Goal: Manage account settings

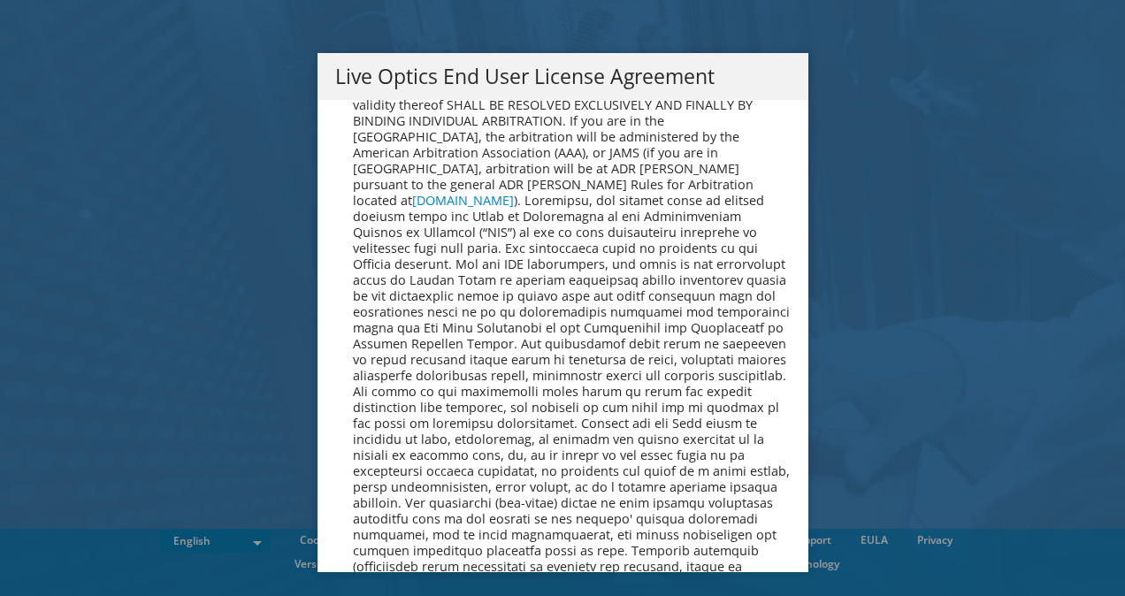
scroll to position [6686, 0]
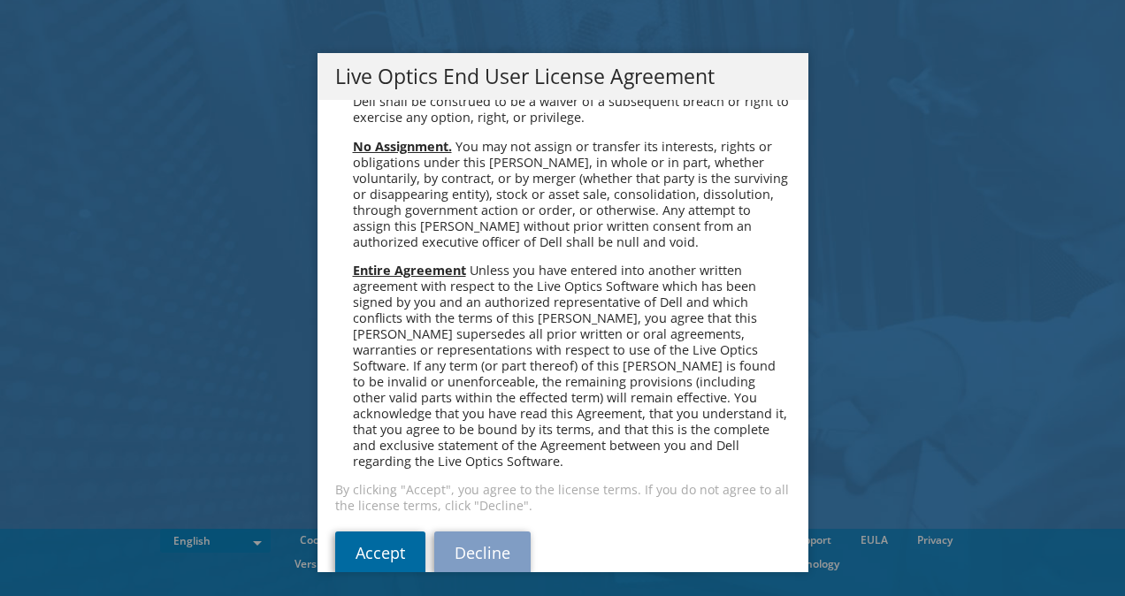
click at [390, 531] on link "Accept" at bounding box center [380, 552] width 90 height 42
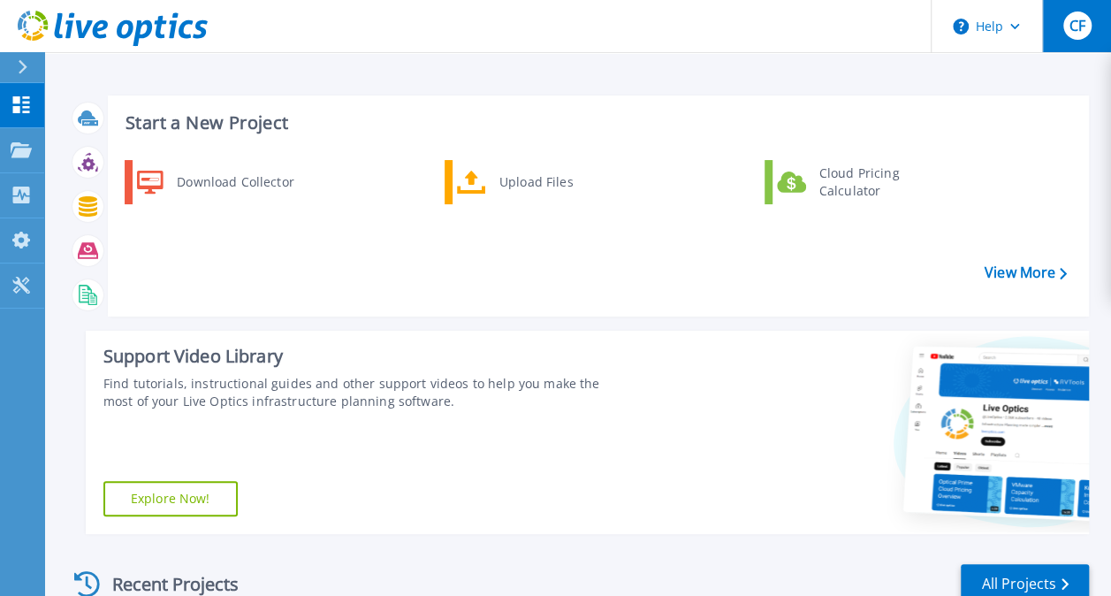
click at [1084, 27] on span "CF" at bounding box center [1077, 26] width 16 height 14
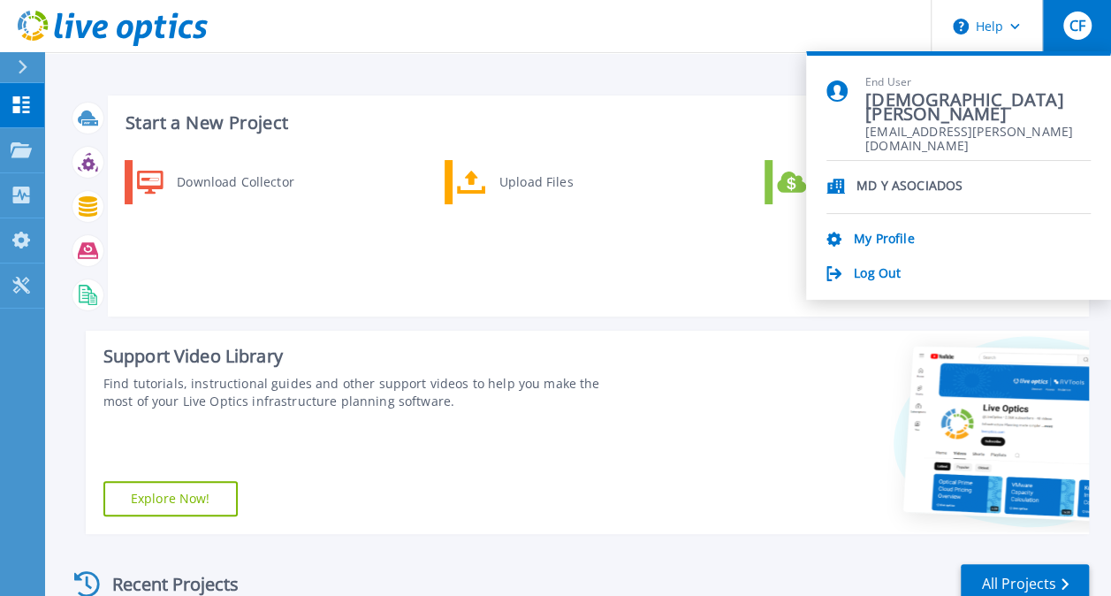
click at [572, 37] on header "Help CF End User Christian Fernandez christian.fernandez@mdyasociados.com.ar MD…" at bounding box center [555, 26] width 1111 height 53
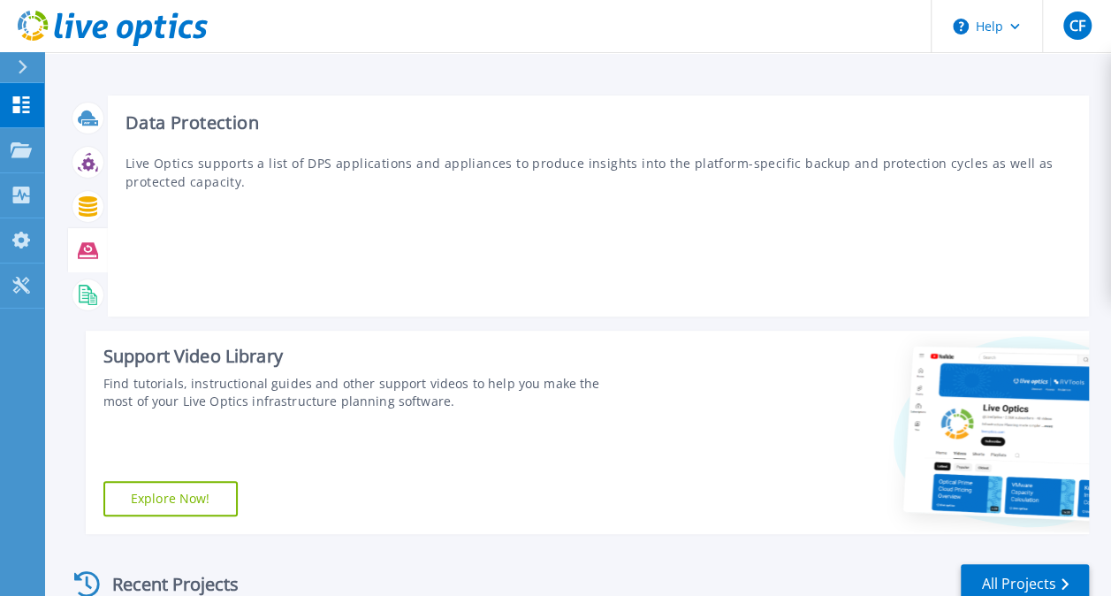
click at [87, 247] on icon at bounding box center [88, 250] width 20 height 16
click at [87, 247] on icon at bounding box center [88, 250] width 20 height 20
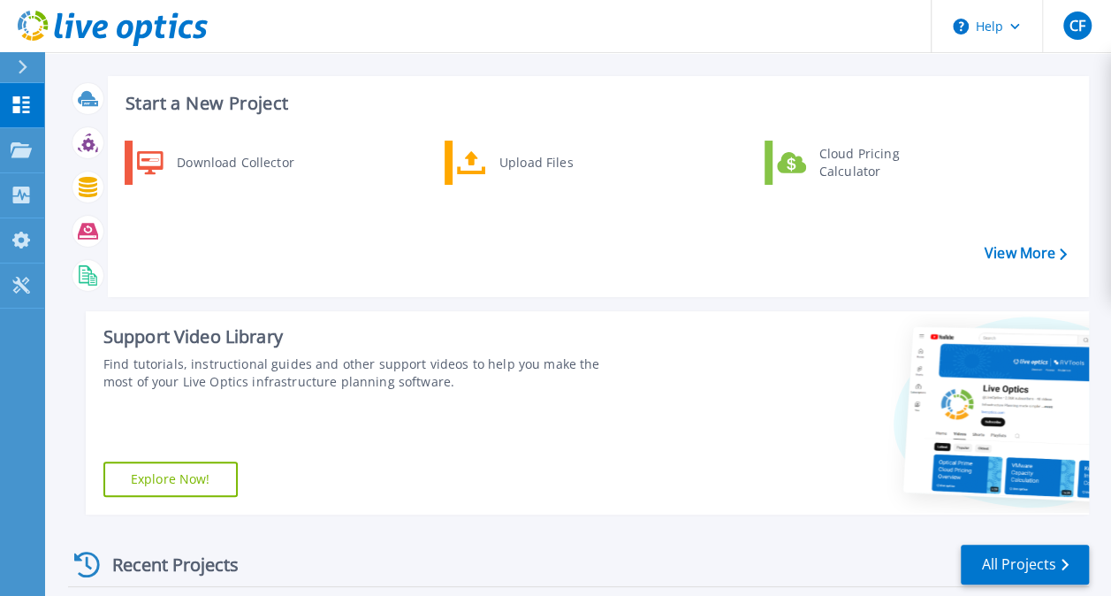
scroll to position [14, 0]
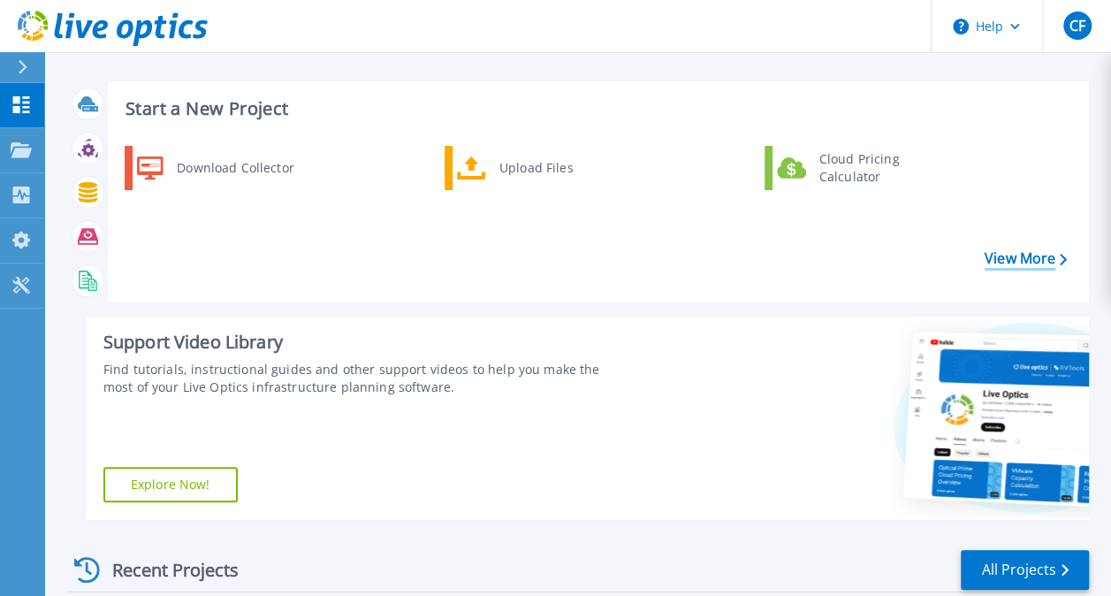
click at [1026, 250] on link "View More" at bounding box center [1026, 258] width 82 height 17
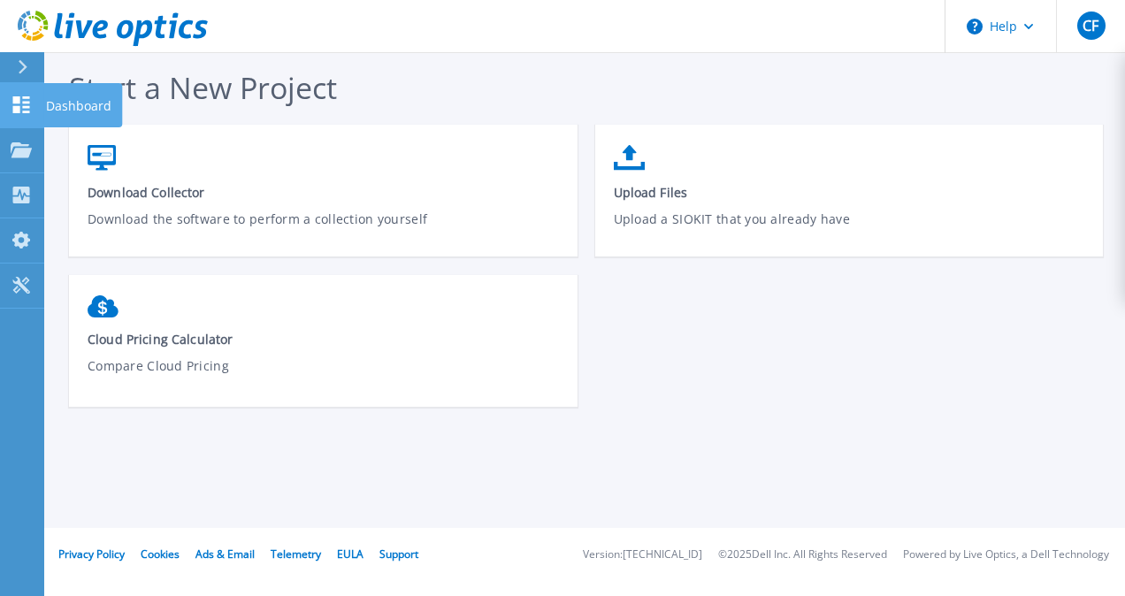
click at [25, 110] on icon at bounding box center [21, 104] width 21 height 17
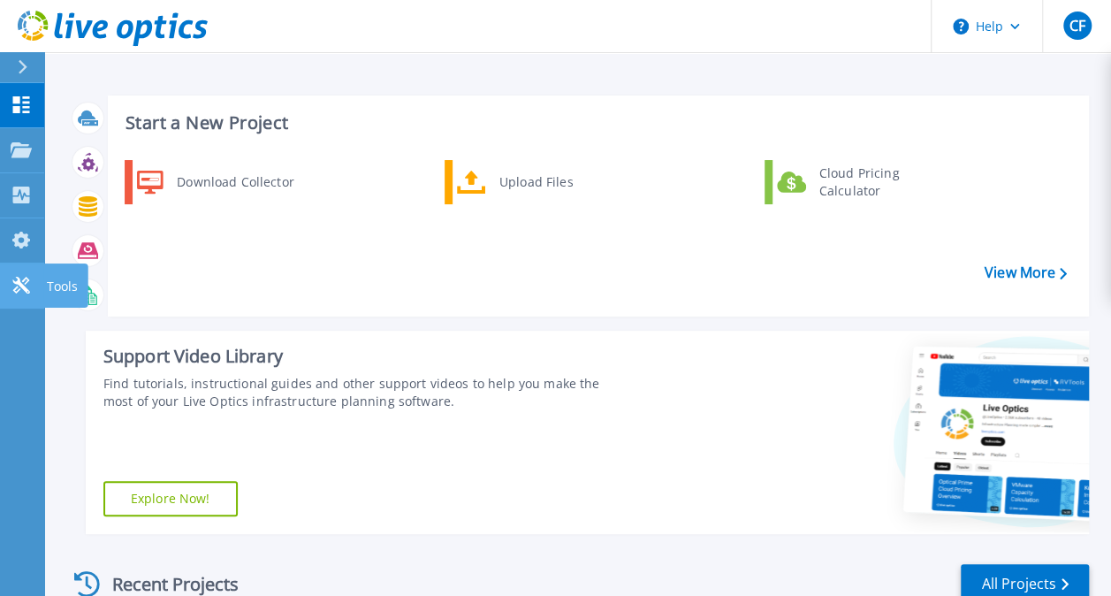
click at [25, 287] on icon at bounding box center [20, 285] width 17 height 17
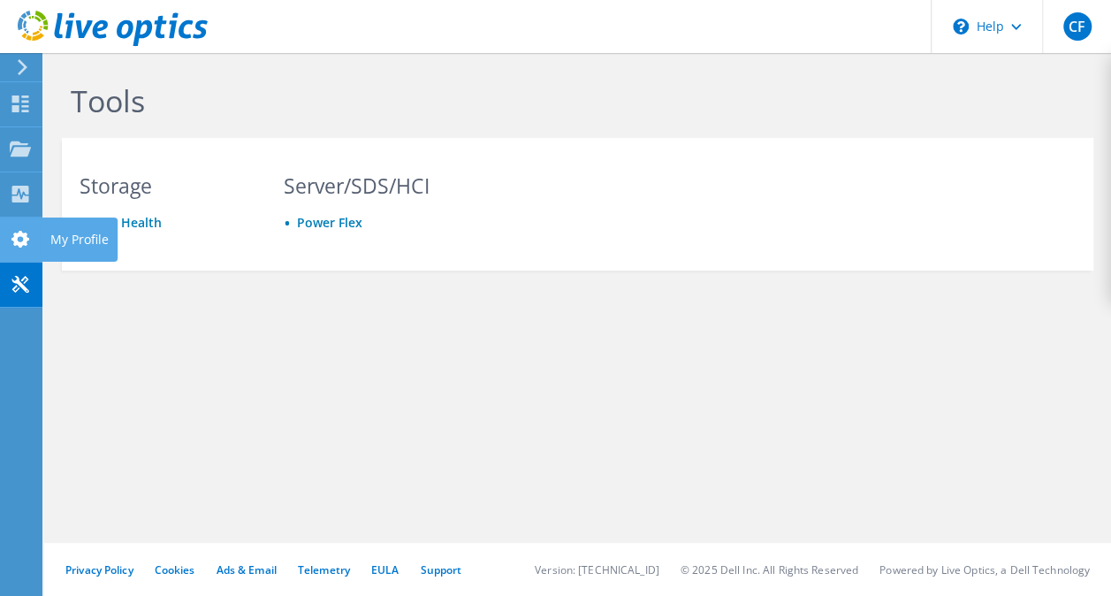
click at [24, 245] on icon at bounding box center [20, 239] width 21 height 17
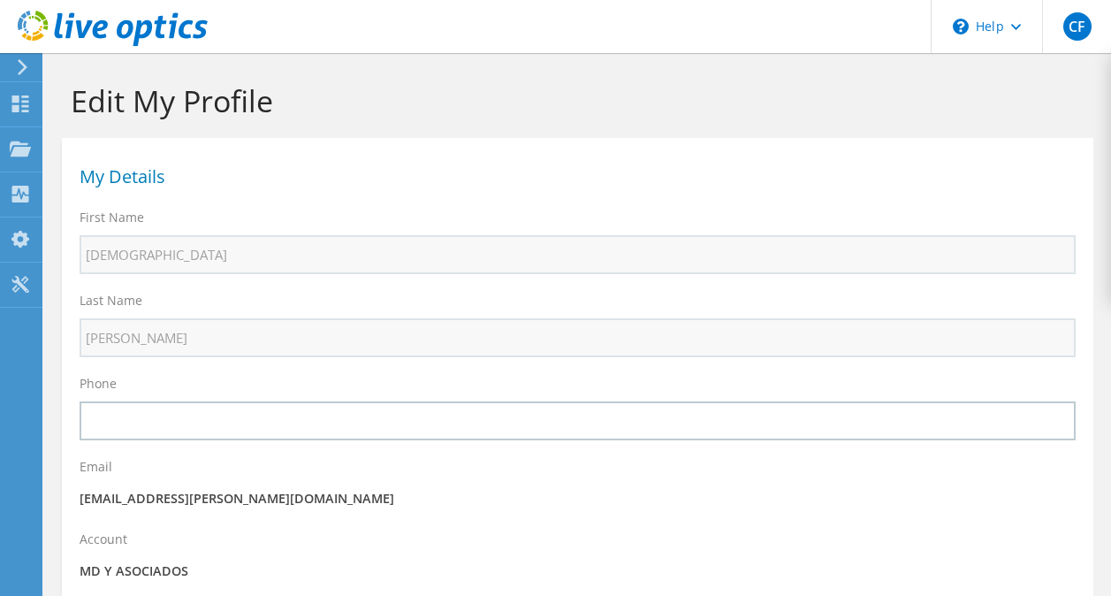
select select "10"
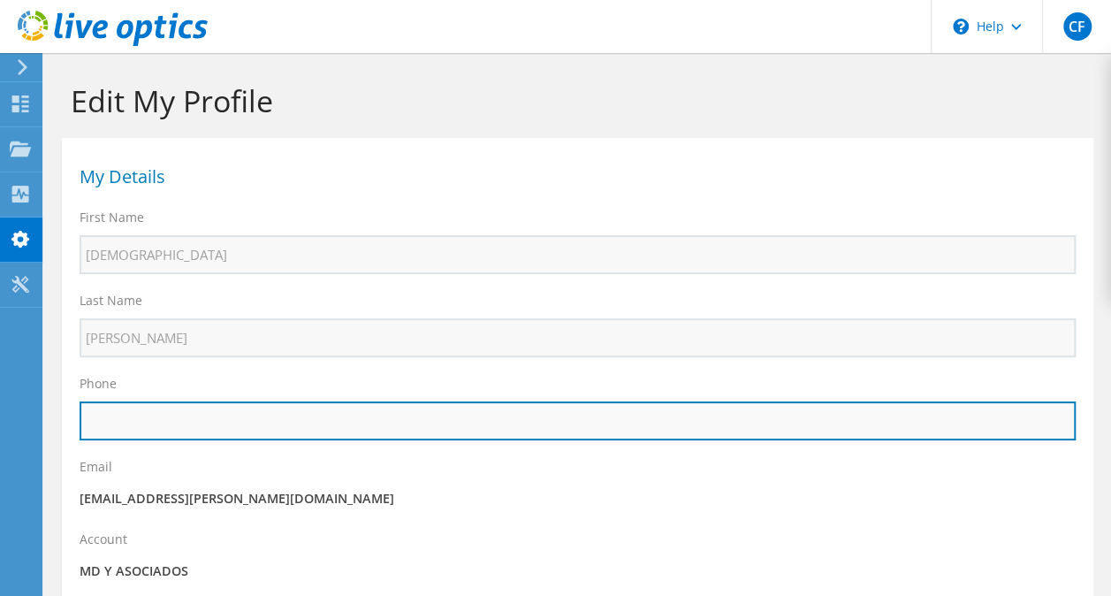
click at [163, 424] on input "text" at bounding box center [578, 420] width 996 height 39
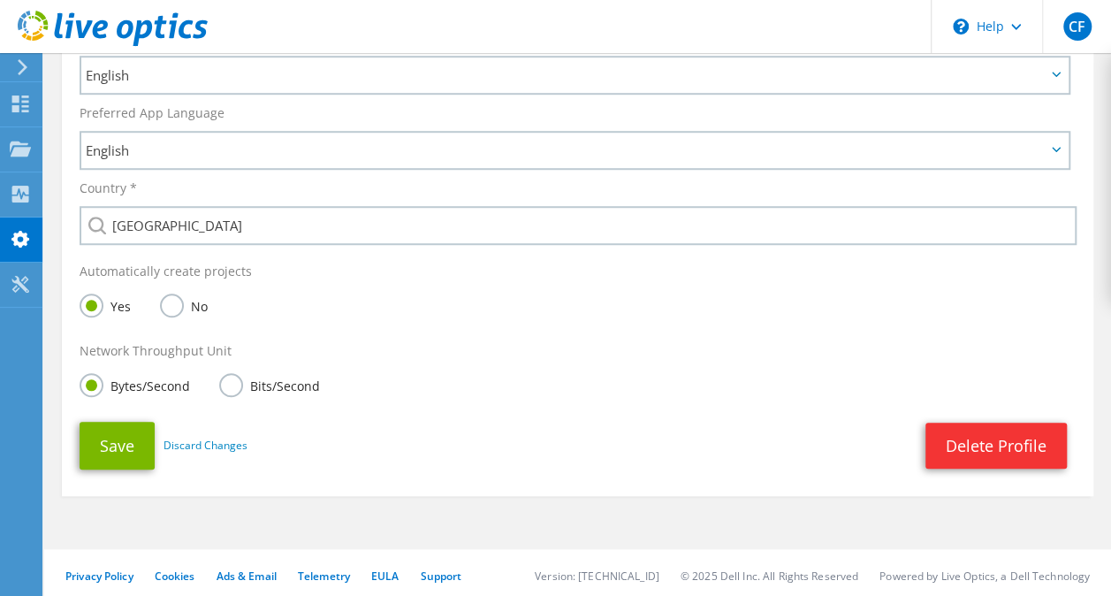
scroll to position [583, 0]
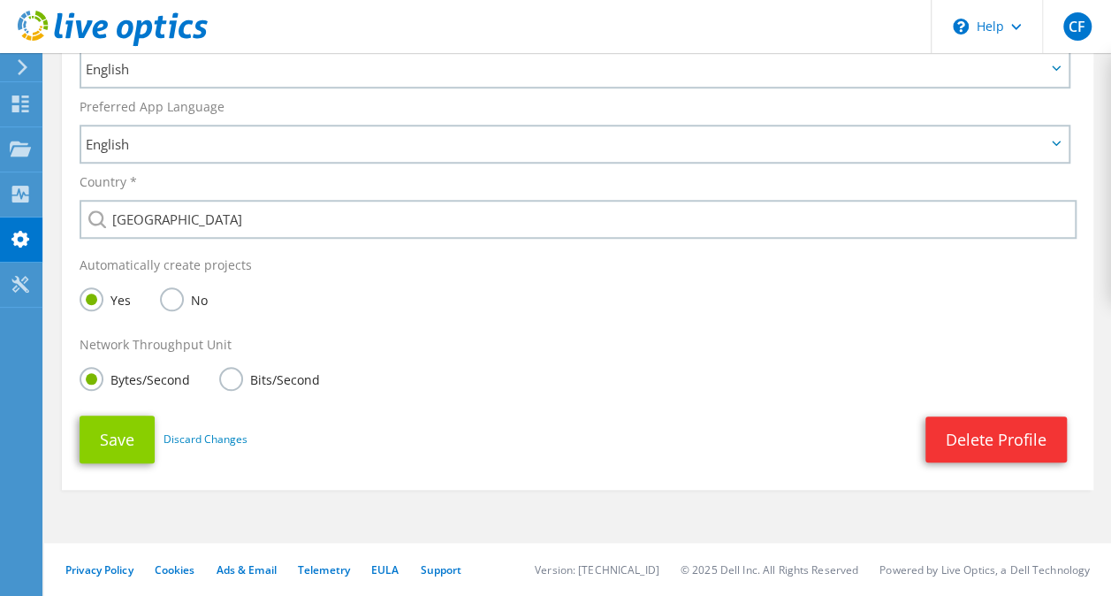
type input "[PHONE_NUMBER]"
click at [124, 439] on button "Save" at bounding box center [117, 440] width 75 height 48
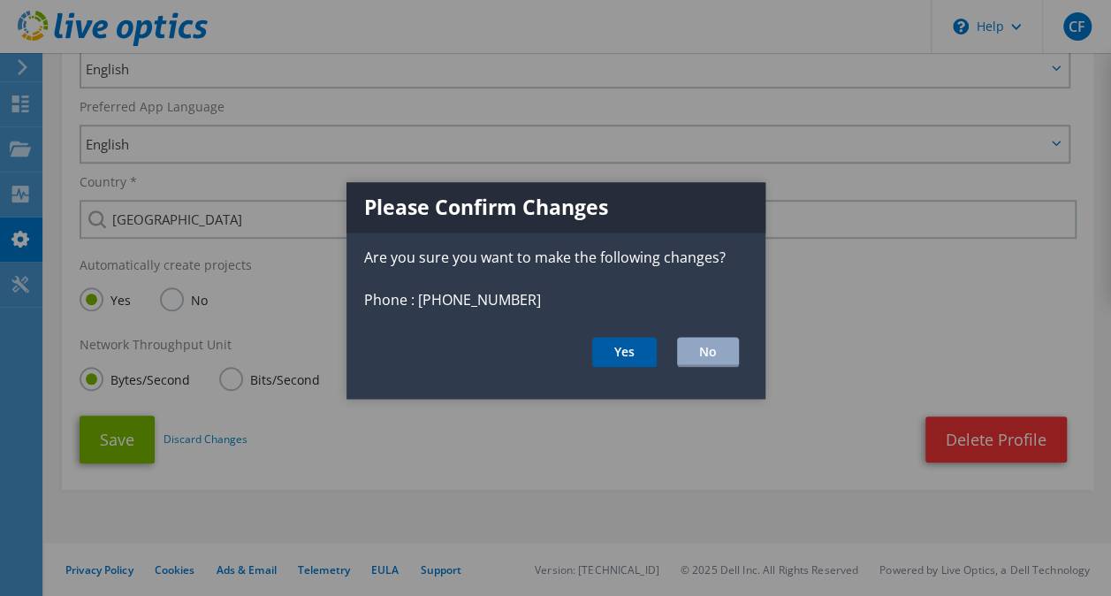
click at [626, 339] on button "Yes" at bounding box center [624, 352] width 65 height 30
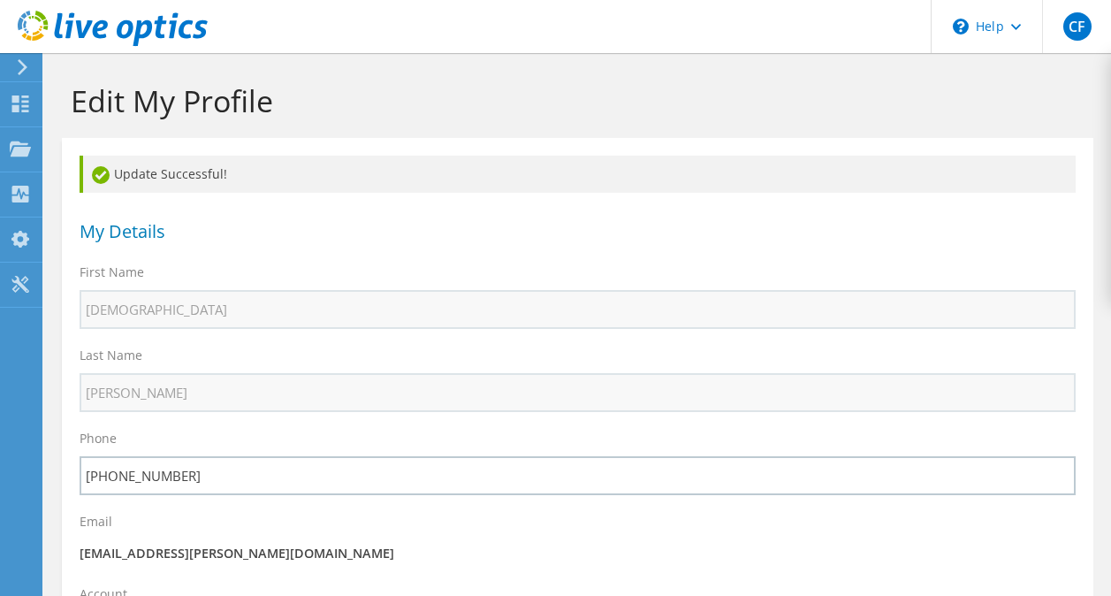
select select "10"
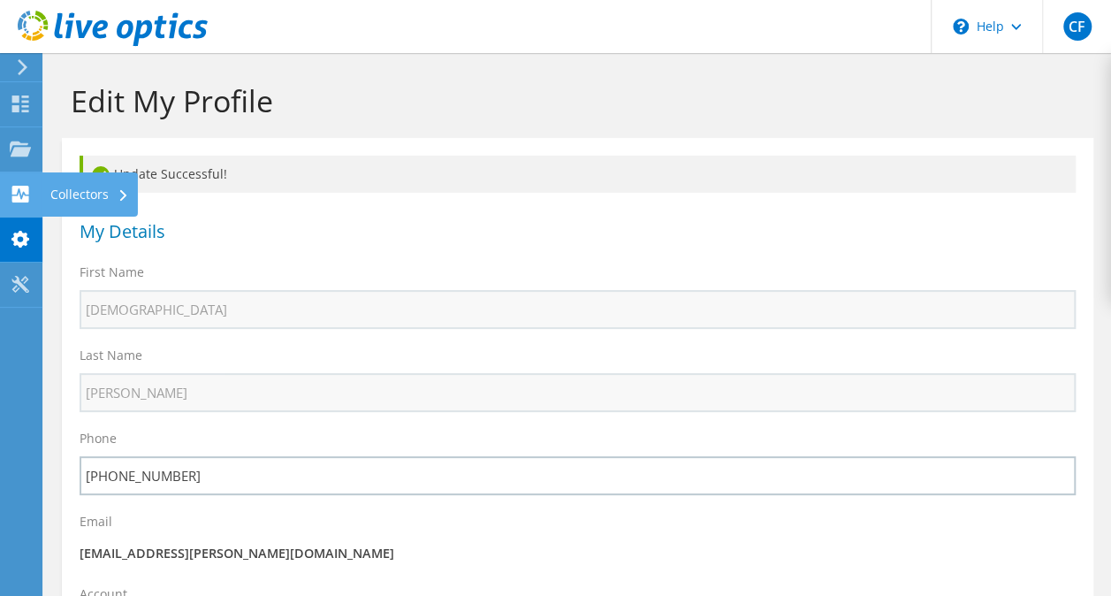
click at [12, 188] on use at bounding box center [20, 194] width 17 height 17
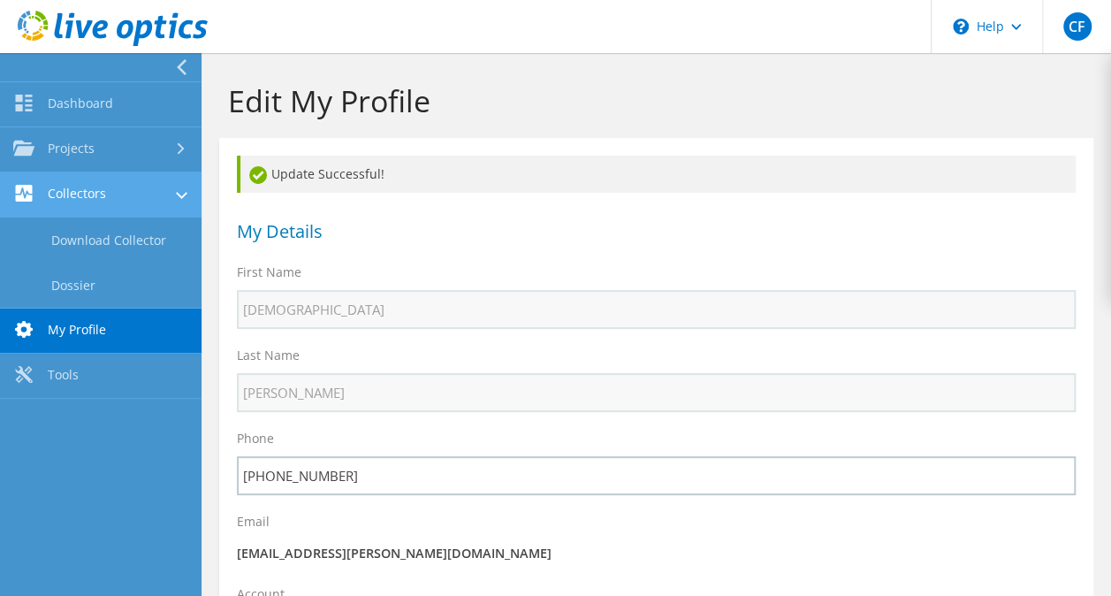
click at [107, 203] on link "Collectors" at bounding box center [101, 194] width 202 height 45
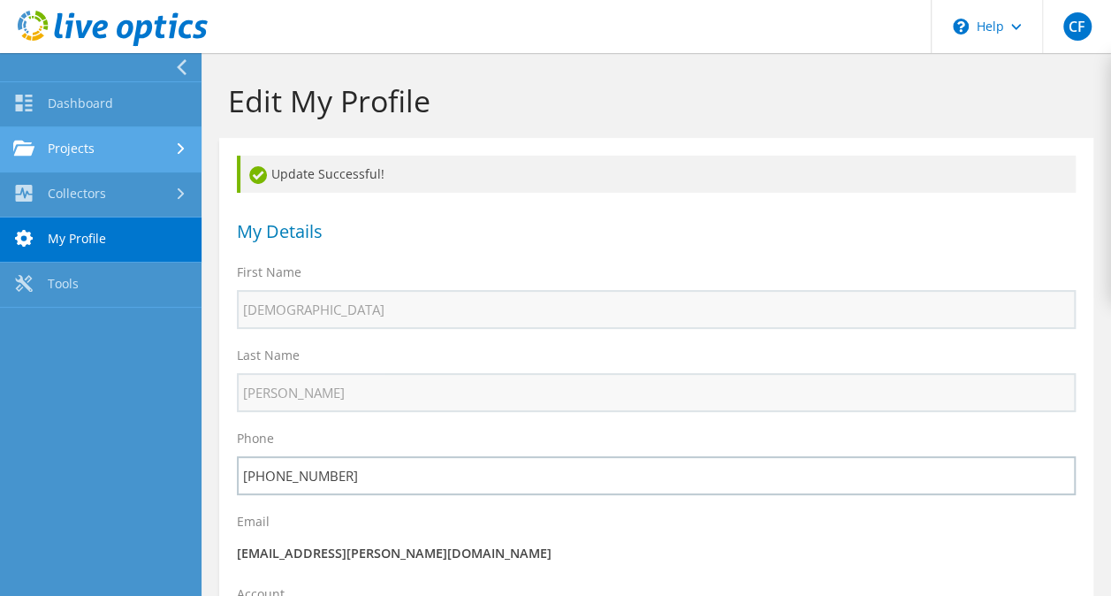
click at [110, 163] on link "Projects" at bounding box center [101, 149] width 202 height 45
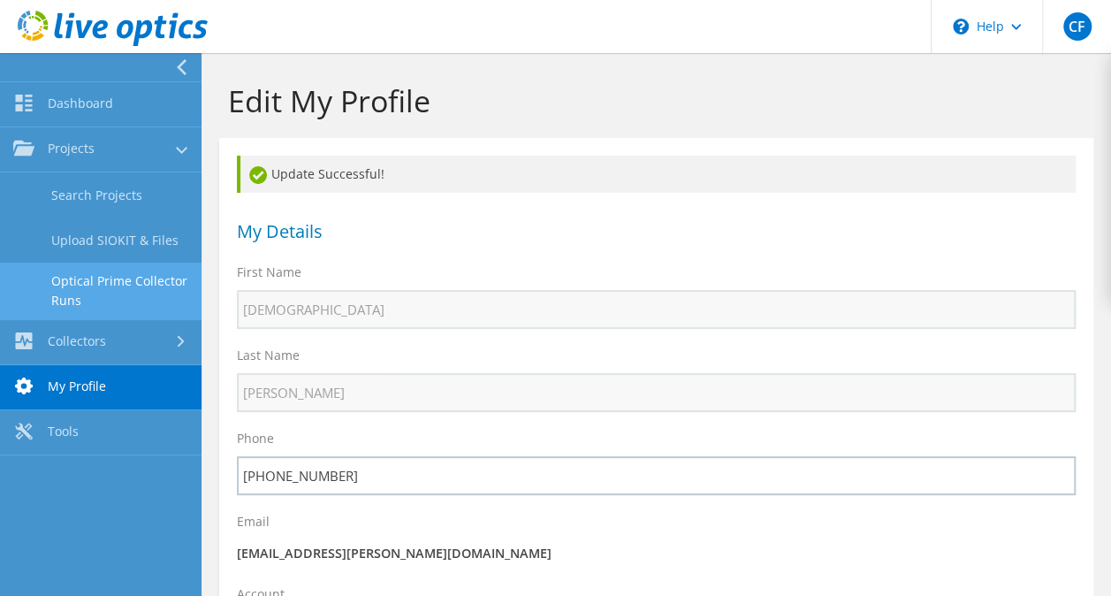
click at [122, 283] on link "Optical Prime Collector Runs" at bounding box center [101, 291] width 202 height 57
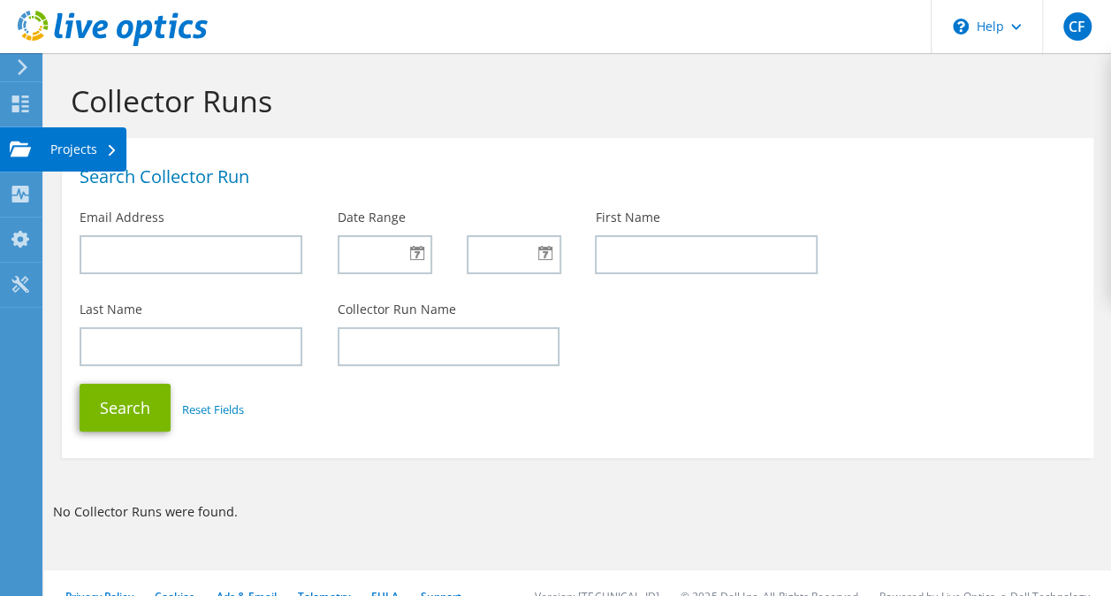
click at [21, 148] on use at bounding box center [20, 148] width 21 height 15
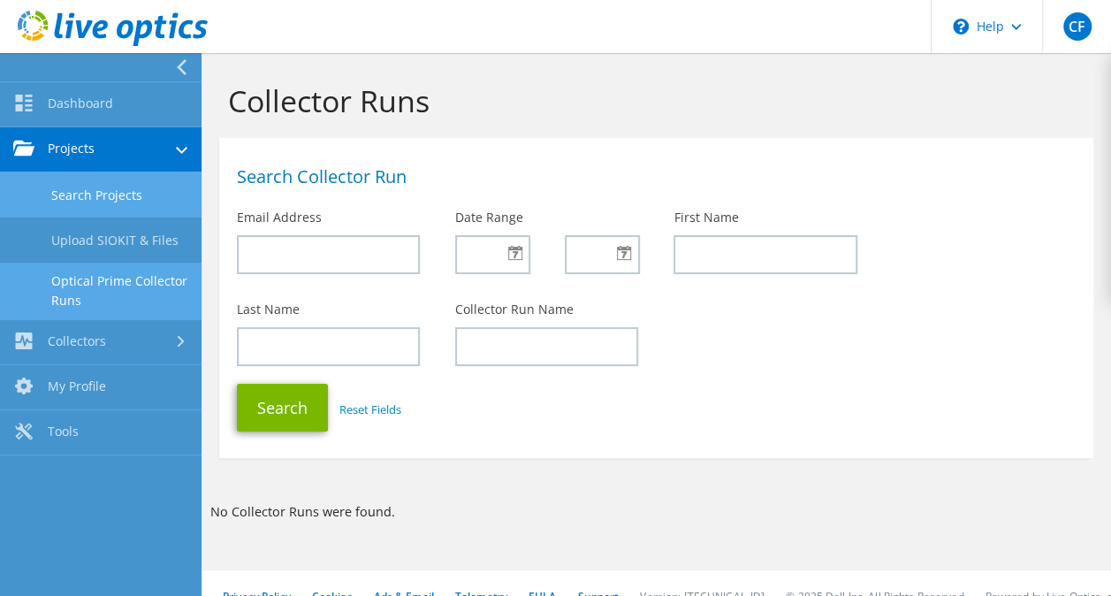
click at [72, 190] on link "Search Projects" at bounding box center [101, 194] width 202 height 45
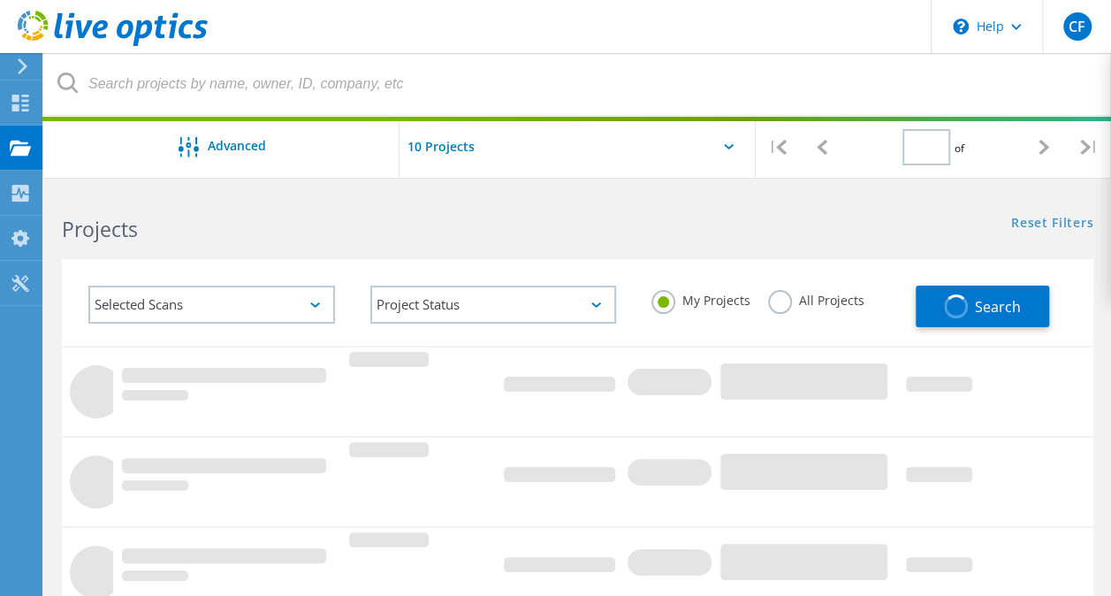
type input "1"
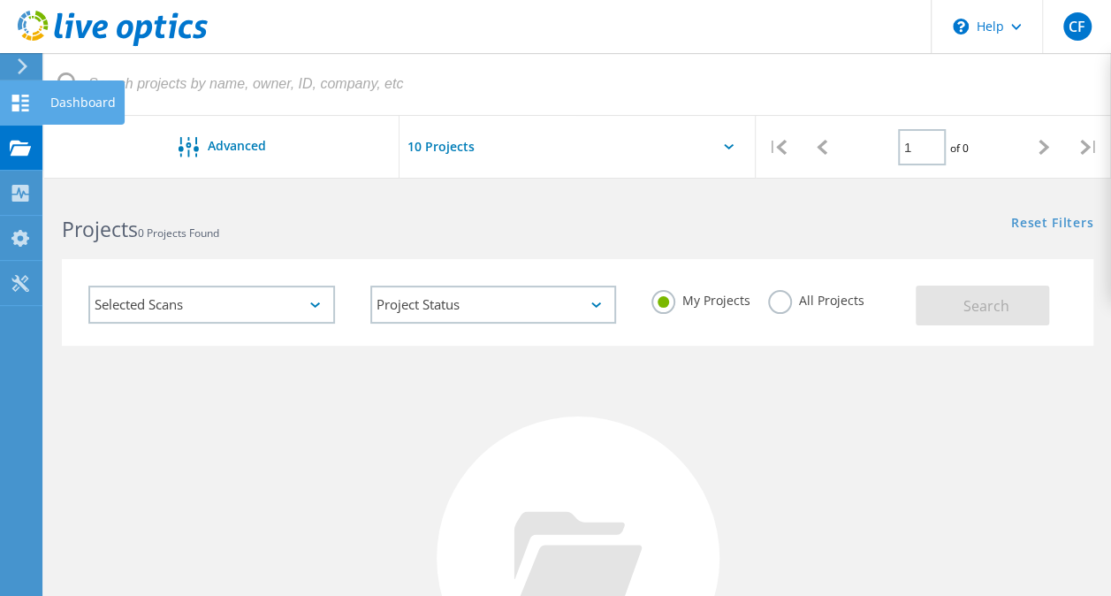
click at [27, 103] on use at bounding box center [20, 103] width 17 height 17
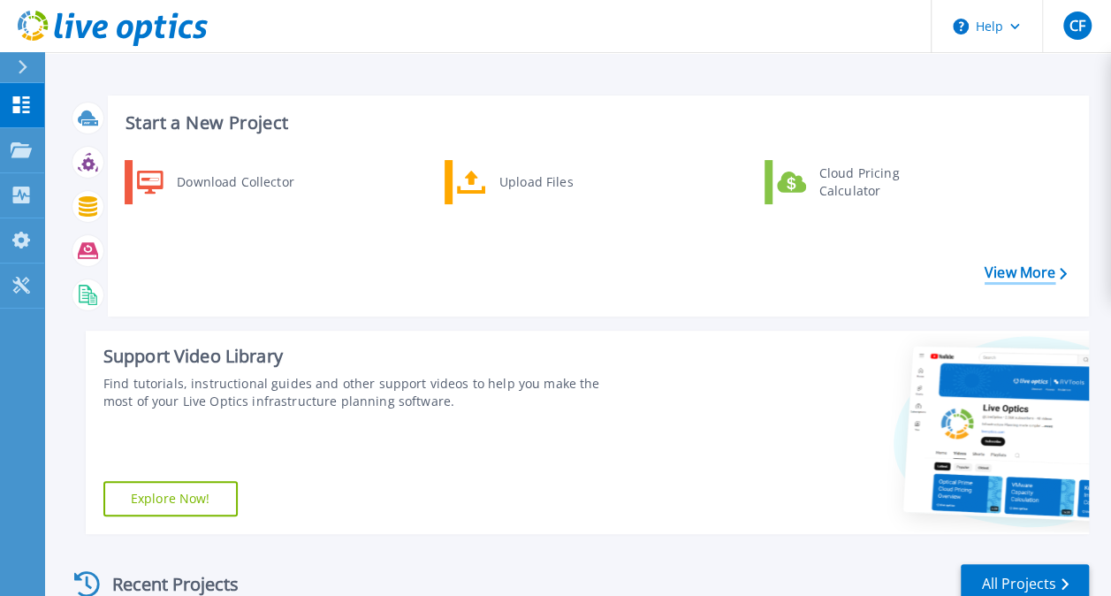
click at [1054, 264] on link "View More" at bounding box center [1026, 272] width 82 height 17
